Goal: Check status

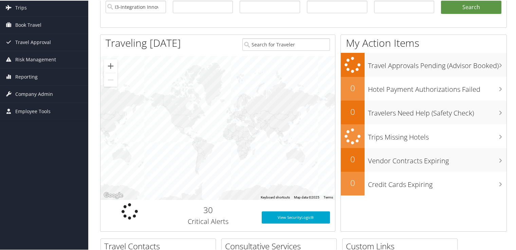
scroll to position [76, 0]
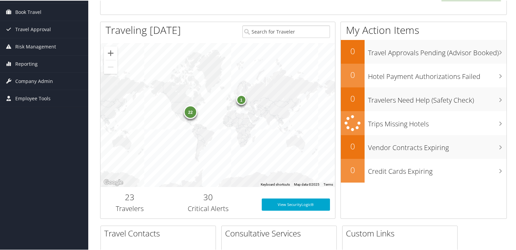
click at [194, 113] on div "22" at bounding box center [191, 112] width 14 height 14
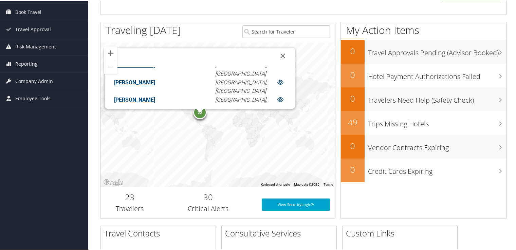
scroll to position [149, 0]
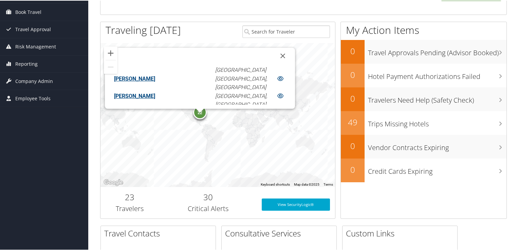
click at [277, 214] on icon at bounding box center [280, 216] width 6 height 5
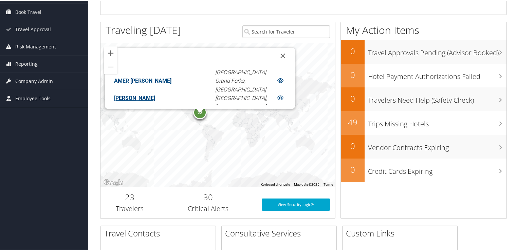
scroll to position [0, 0]
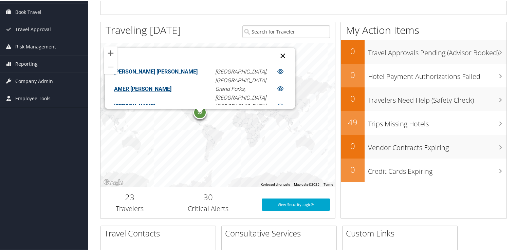
click at [274, 52] on button "Close" at bounding box center [282, 55] width 16 height 16
